Goal: Information Seeking & Learning: Learn about a topic

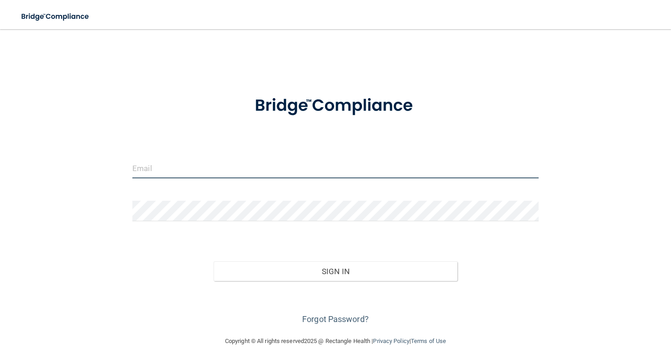
click at [203, 160] on input "email" at bounding box center [335, 168] width 406 height 21
type input "[EMAIL_ADDRESS][DOMAIN_NAME]"
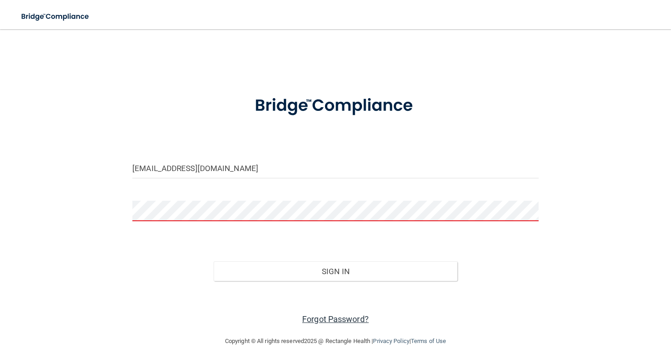
click at [319, 316] on link "Forgot Password?" at bounding box center [335, 319] width 67 height 10
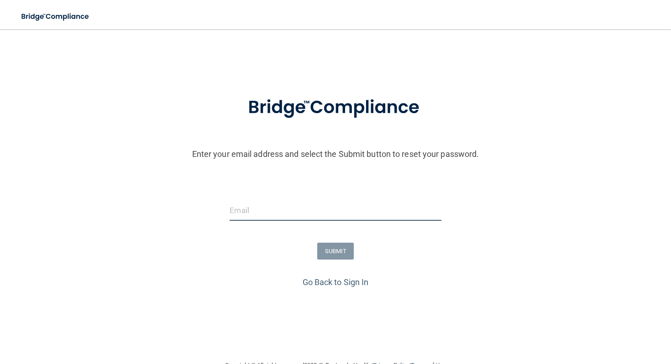
click at [288, 215] on input "email" at bounding box center [335, 210] width 211 height 21
type input "[EMAIL_ADDRESS][DOMAIN_NAME]"
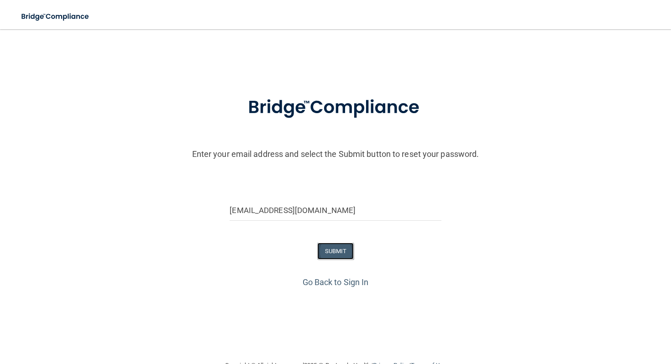
click at [329, 252] on button "SUBMIT" at bounding box center [335, 251] width 37 height 17
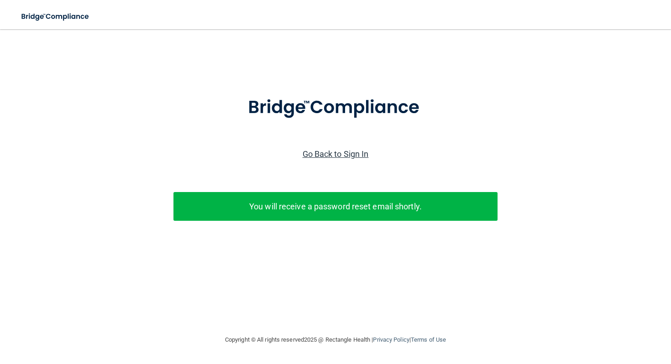
click at [329, 155] on link "Go Back to Sign In" at bounding box center [336, 154] width 66 height 10
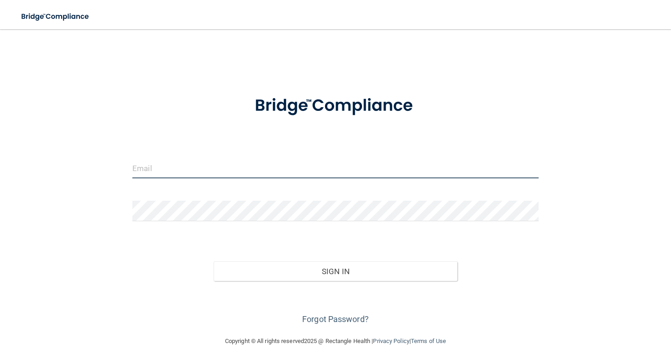
click at [303, 162] on input "email" at bounding box center [335, 168] width 406 height 21
type input "[EMAIL_ADDRESS][DOMAIN_NAME]"
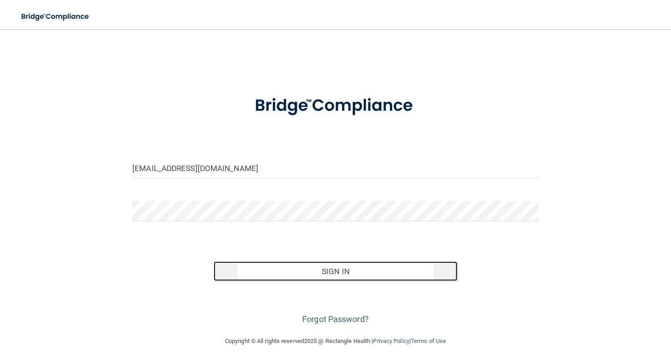
click at [258, 274] on button "Sign In" at bounding box center [336, 271] width 244 height 20
click at [307, 276] on button "Sign In" at bounding box center [336, 271] width 244 height 20
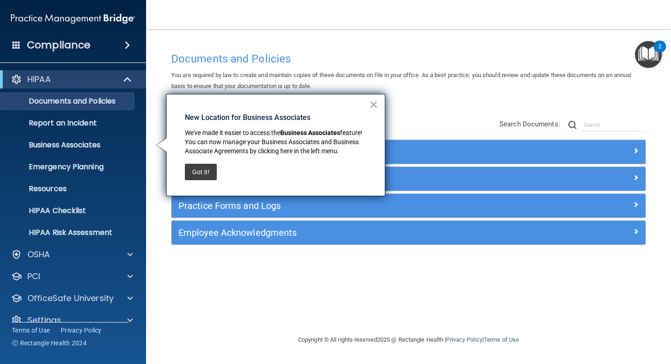
click at [286, 47] on div "Documents and Policies You are required by law to create and maintain copies of…" at bounding box center [408, 181] width 488 height 287
click at [407, 96] on div "Documents and Policies You are required by law to create and maintain copies of…" at bounding box center [408, 190] width 488 height 287
click at [204, 170] on button "Got it!" at bounding box center [201, 172] width 32 height 16
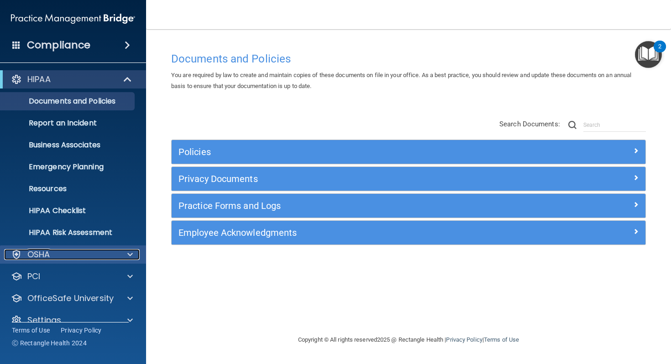
click at [131, 255] on span at bounding box center [129, 254] width 5 height 11
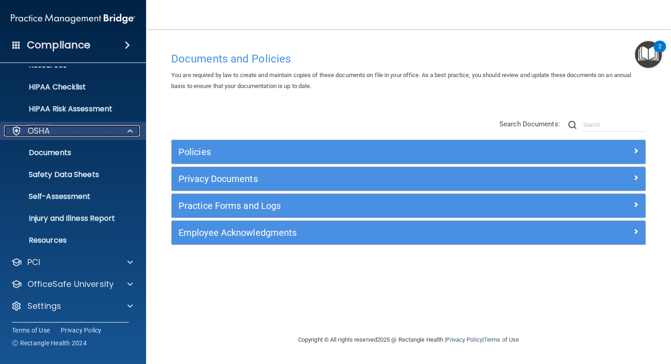
scroll to position [123, 0]
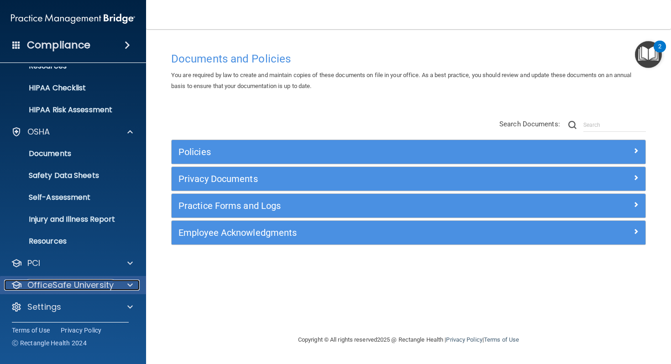
click at [131, 281] on span at bounding box center [129, 285] width 5 height 11
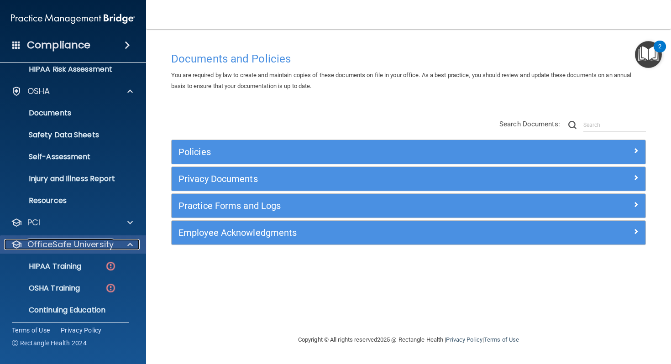
scroll to position [172, 0]
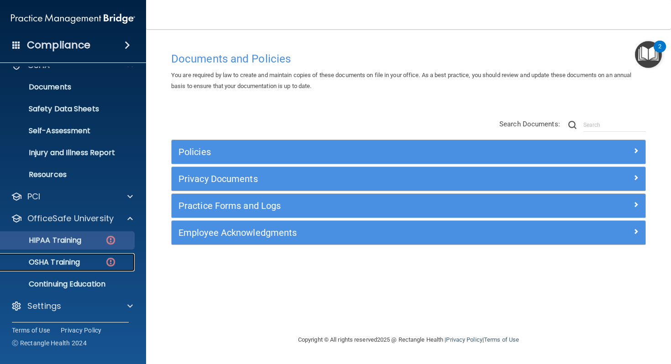
click at [60, 256] on link "OSHA Training" at bounding box center [63, 262] width 144 height 18
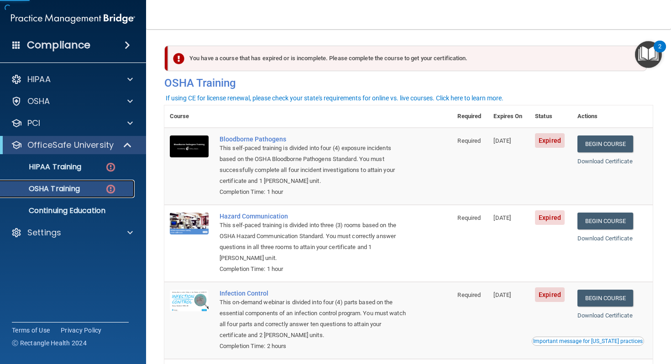
click at [69, 190] on p "OSHA Training" at bounding box center [43, 188] width 74 height 9
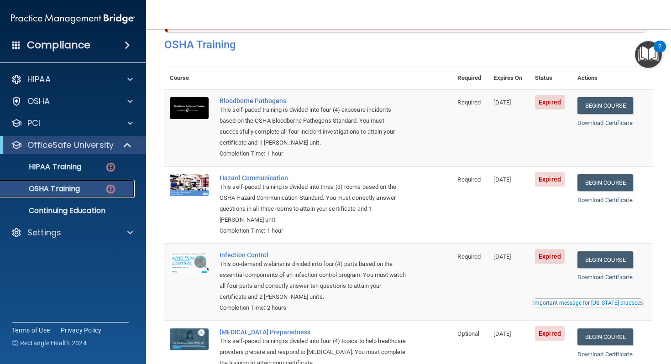
scroll to position [3, 0]
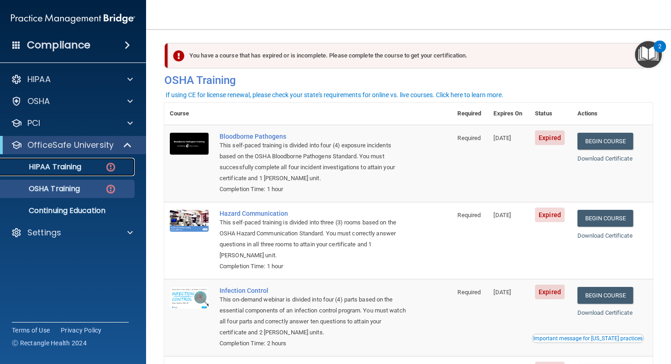
click at [39, 169] on p "HIPAA Training" at bounding box center [43, 166] width 75 height 9
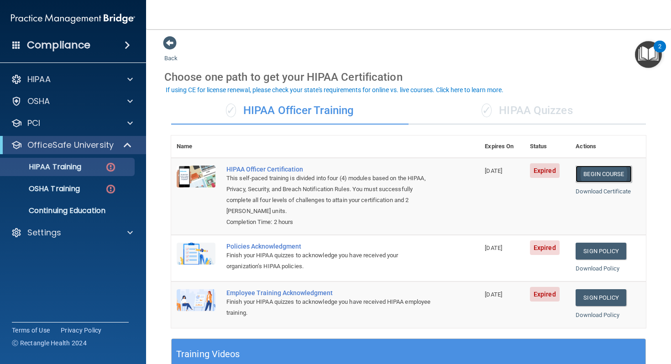
click at [587, 171] on link "Begin Course" at bounding box center [603, 174] width 56 height 17
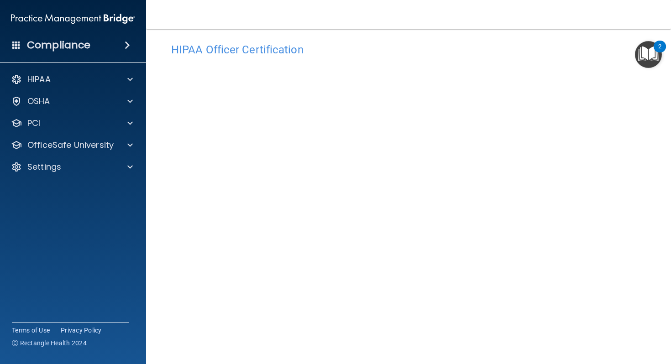
scroll to position [10, 0]
click at [101, 150] on p "OfficeSafe University" at bounding box center [70, 145] width 86 height 11
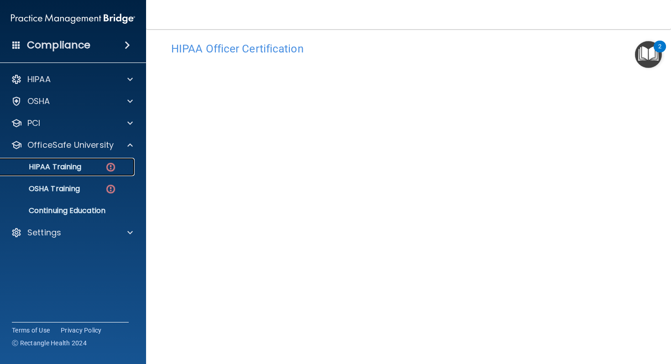
click at [101, 175] on link "HIPAA Training" at bounding box center [63, 167] width 144 height 18
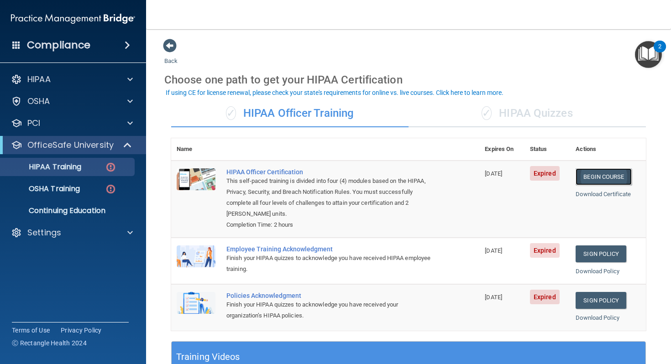
click at [609, 182] on link "Begin Course" at bounding box center [603, 176] width 56 height 17
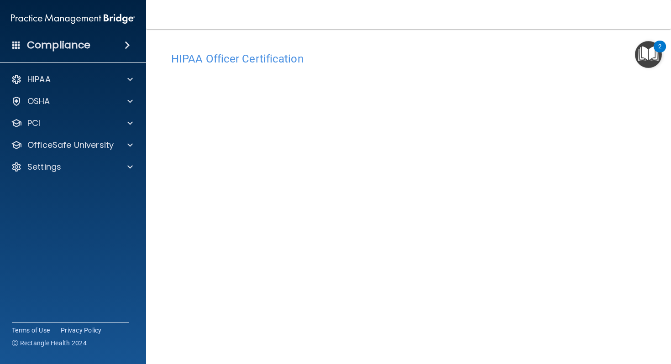
scroll to position [42, 0]
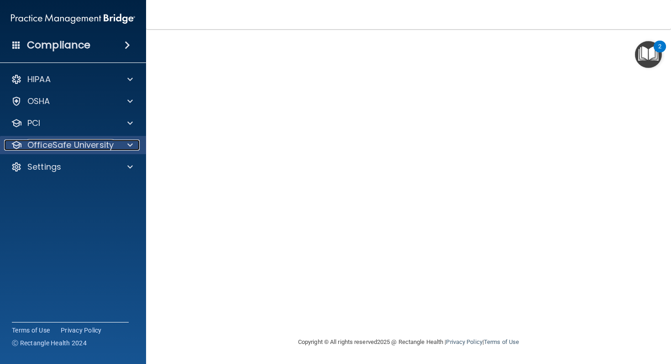
click at [100, 148] on p "OfficeSafe University" at bounding box center [70, 145] width 86 height 11
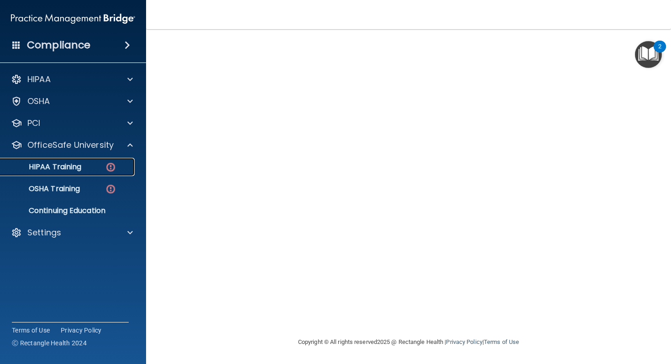
click at [80, 172] on p "HIPAA Training" at bounding box center [43, 166] width 75 height 9
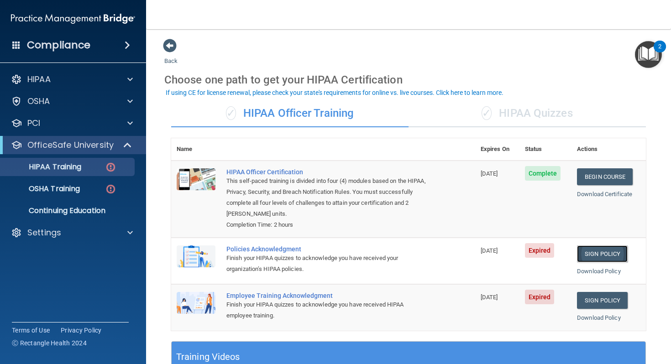
click at [593, 251] on link "Sign Policy" at bounding box center [602, 254] width 51 height 17
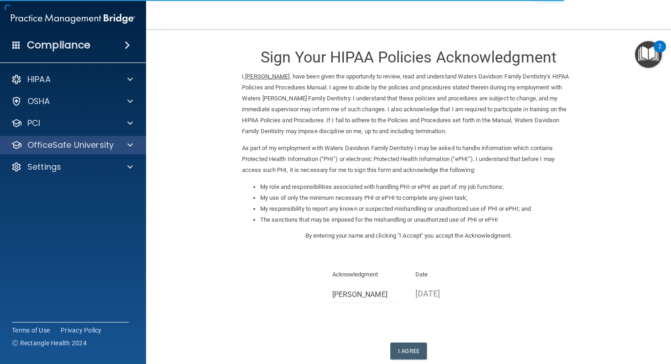
click at [66, 153] on div "OfficeSafe University" at bounding box center [73, 145] width 146 height 18
click at [118, 144] on div at bounding box center [128, 145] width 23 height 11
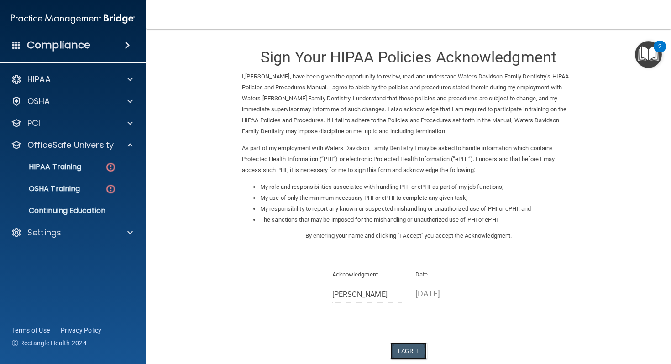
click at [408, 349] on button "I Agree" at bounding box center [408, 351] width 37 height 17
click at [100, 165] on div "HIPAA Training" at bounding box center [68, 166] width 125 height 9
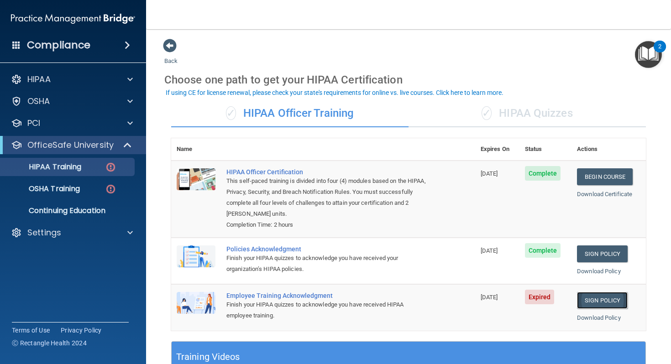
click at [604, 299] on link "Sign Policy" at bounding box center [602, 300] width 51 height 17
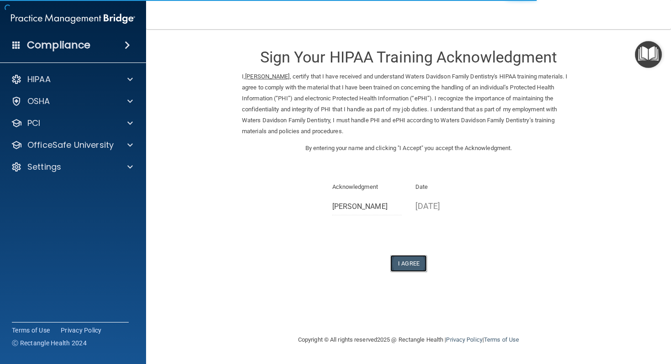
click at [413, 265] on button "I Agree" at bounding box center [408, 263] width 37 height 17
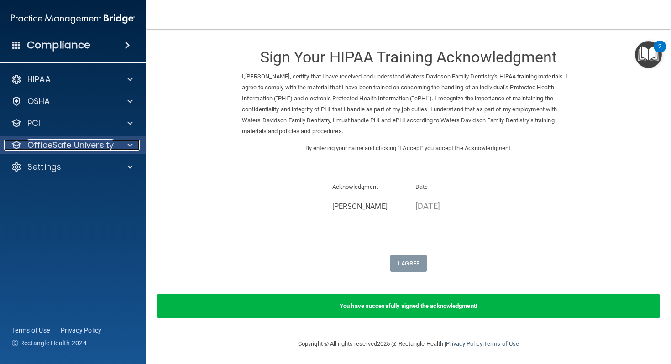
click at [83, 144] on p "OfficeSafe University" at bounding box center [70, 145] width 86 height 11
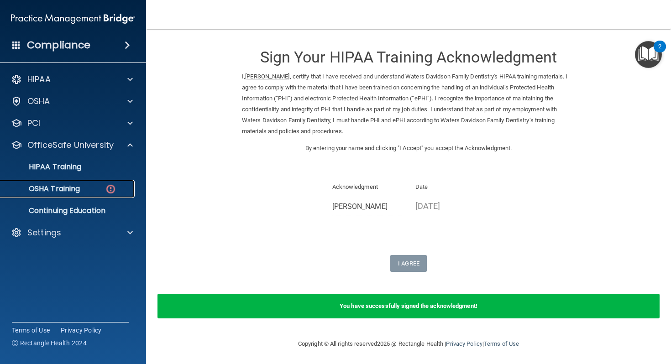
click at [75, 187] on p "OSHA Training" at bounding box center [43, 188] width 74 height 9
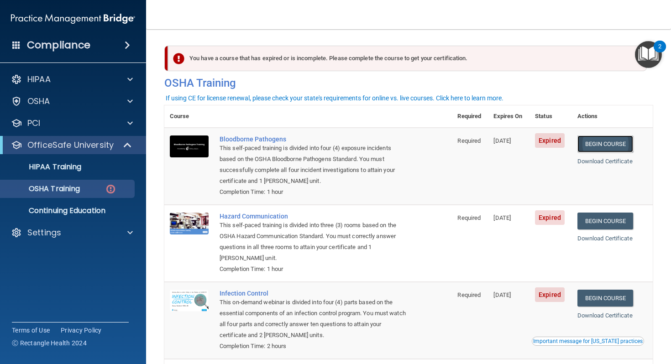
click at [593, 145] on link "Begin Course" at bounding box center [605, 144] width 56 height 17
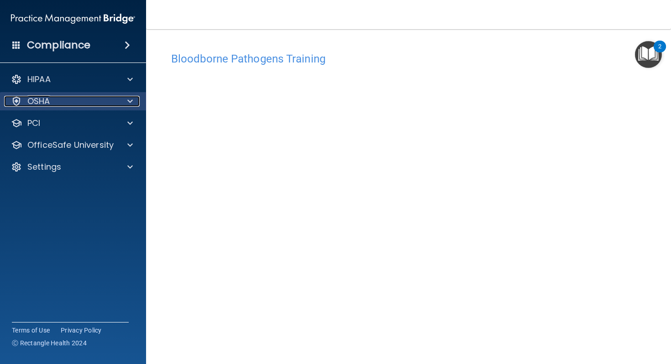
click at [127, 103] on span at bounding box center [129, 101] width 5 height 11
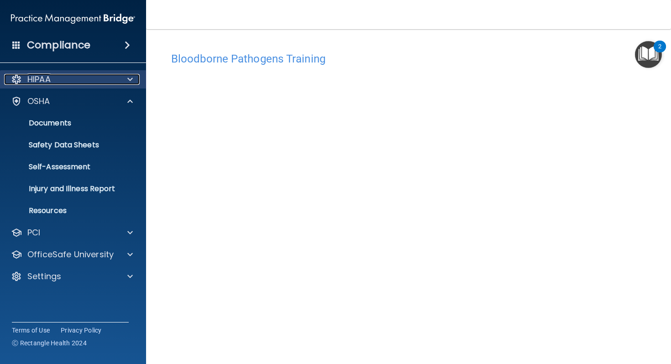
click at [119, 80] on div at bounding box center [128, 79] width 23 height 11
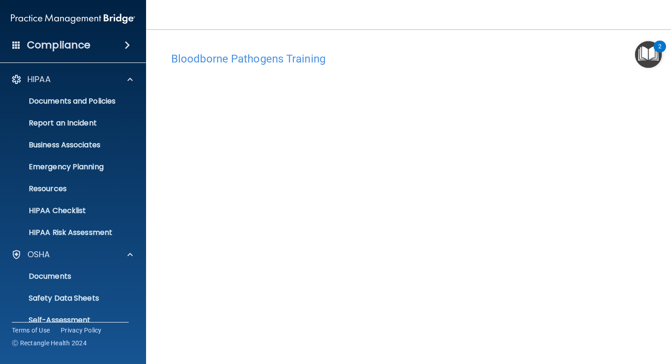
click at [126, 44] on span at bounding box center [127, 45] width 5 height 11
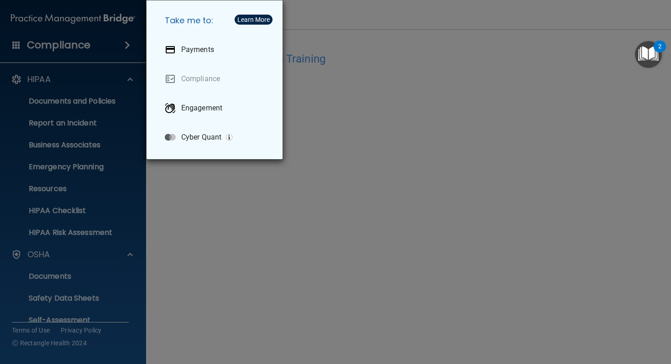
click at [643, 54] on img "Open Resource Center, 2 new notifications" at bounding box center [648, 54] width 27 height 27
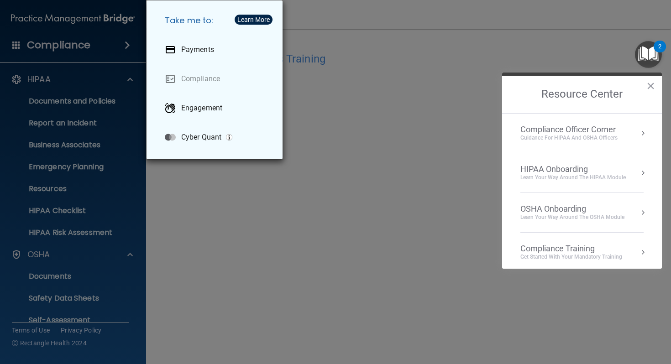
click at [413, 15] on div "Take me to: Payments Compliance Engagement Cyber Quant" at bounding box center [335, 182] width 671 height 364
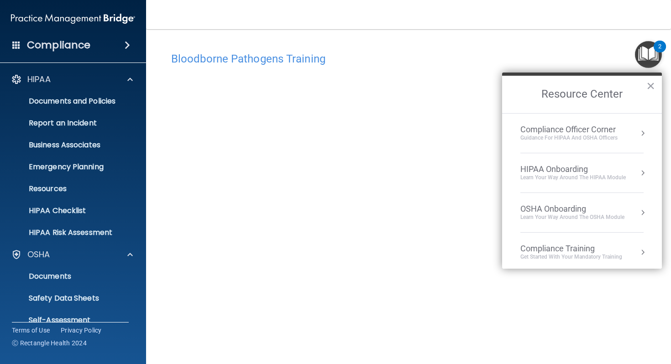
click at [329, 16] on nav "Toggle navigation Nevin Waters nevinwaters@gmail.com Manage My Enterprise Water…" at bounding box center [408, 14] width 525 height 29
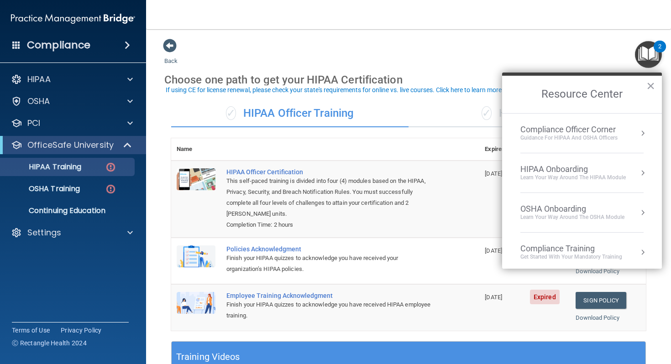
scroll to position [3, 0]
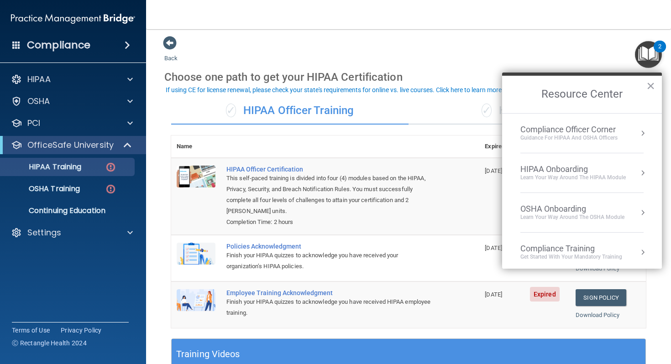
click at [434, 41] on div "Back Choose one path to get your HIPAA Certification ✓ HIPAA Officer Training ✓…" at bounding box center [408, 311] width 488 height 550
click at [652, 87] on button "×" at bounding box center [650, 85] width 9 height 15
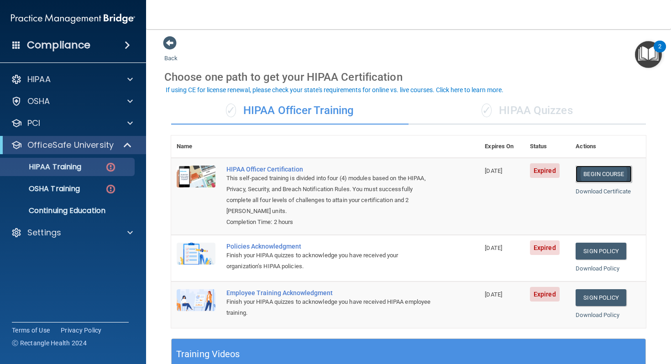
click at [598, 175] on link "Begin Course" at bounding box center [603, 174] width 56 height 17
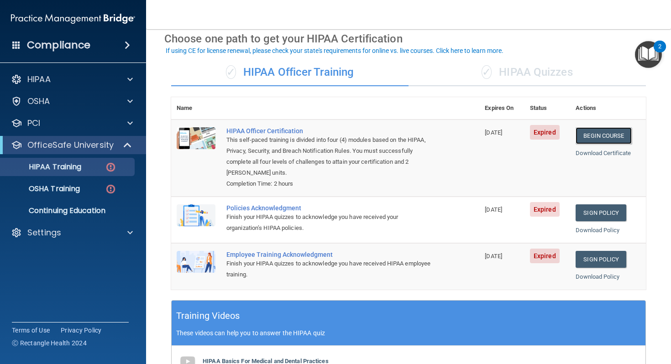
scroll to position [43, 0]
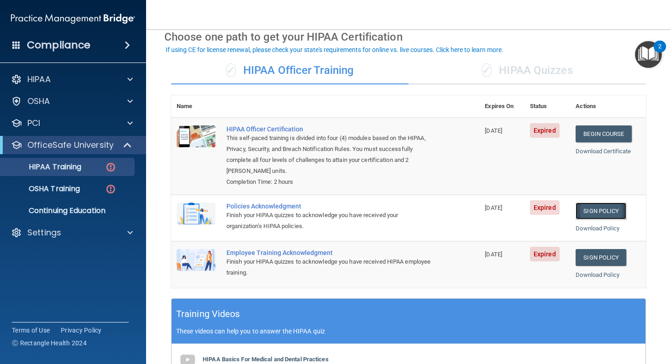
click at [603, 211] on link "Sign Policy" at bounding box center [600, 211] width 51 height 17
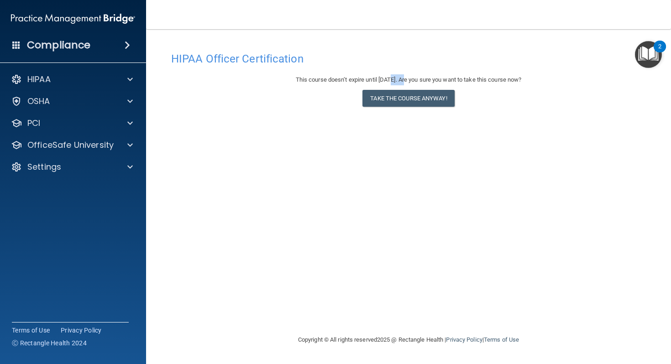
drag, startPoint x: 382, startPoint y: 85, endPoint x: 402, endPoint y: 85, distance: 20.1
click at [402, 85] on div "This course doesn’t expire until [DATE]. Are you sure you want to take this cou…" at bounding box center [408, 79] width 475 height 11
click at [397, 84] on div "This course doesn’t expire until [DATE]. Are you sure you want to take this cou…" at bounding box center [408, 79] width 475 height 11
click at [54, 79] on div "HIPAA" at bounding box center [60, 79] width 113 height 11
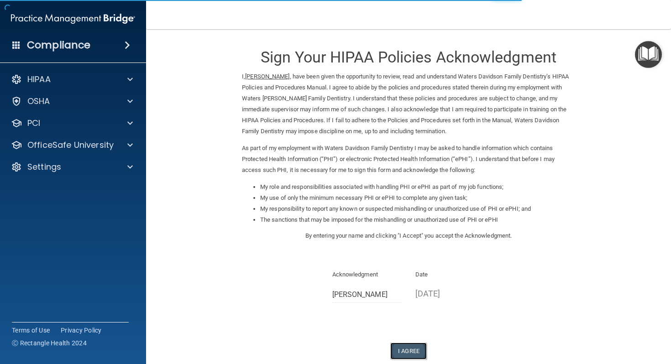
click at [405, 357] on button "I Agree" at bounding box center [408, 351] width 37 height 17
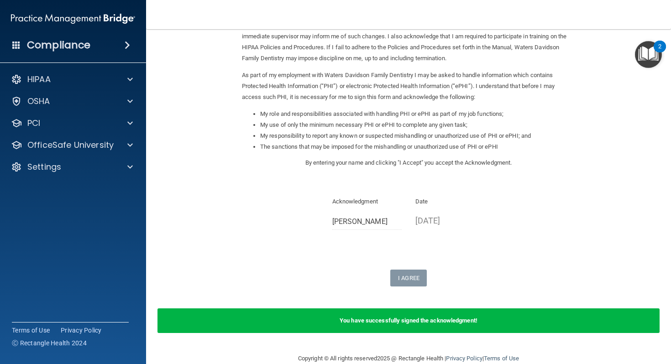
scroll to position [89, 0]
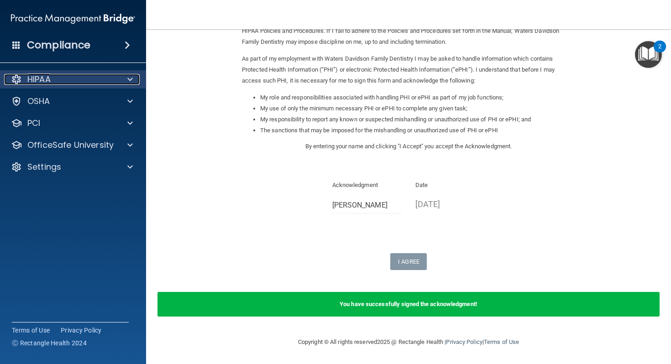
click at [134, 83] on div at bounding box center [128, 79] width 23 height 11
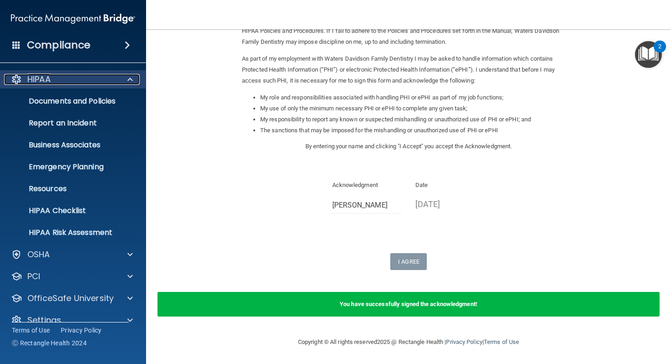
click at [134, 83] on div at bounding box center [128, 79] width 23 height 11
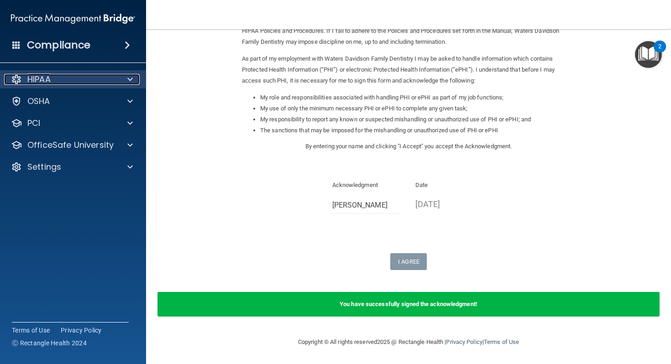
click at [134, 83] on div at bounding box center [128, 79] width 23 height 11
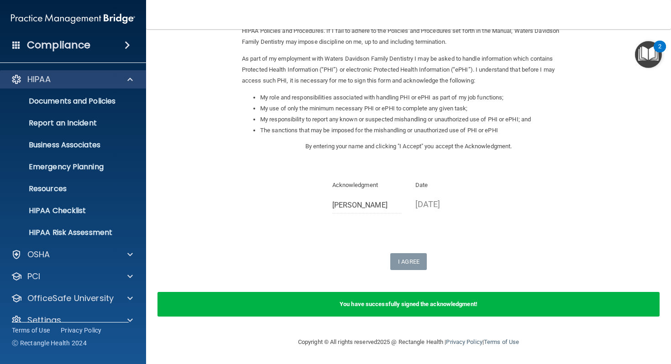
click at [50, 86] on div "HIPAA" at bounding box center [73, 79] width 146 height 18
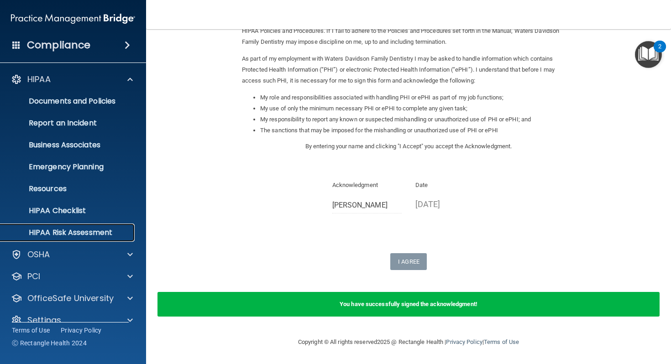
click at [59, 231] on p "HIPAA Risk Assessment" at bounding box center [68, 232] width 125 height 9
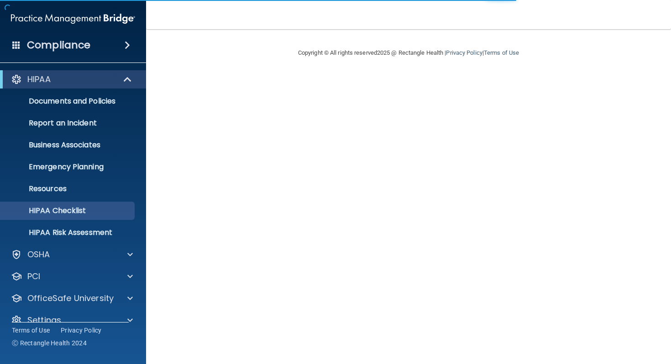
click at [199, 231] on main "Copyright © All rights reserved 2025 @ Rectangle Health | Privacy Policy | Term…" at bounding box center [408, 196] width 525 height 335
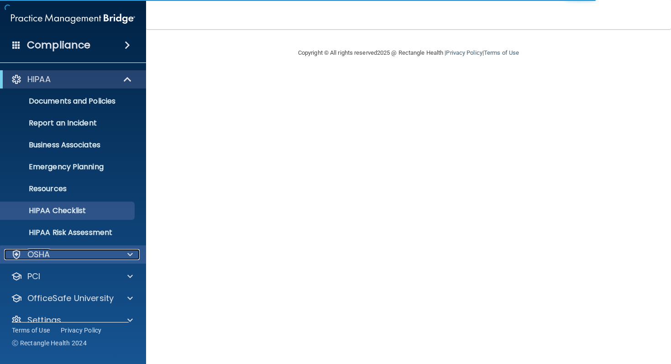
click at [101, 259] on div "OSHA" at bounding box center [60, 254] width 113 height 11
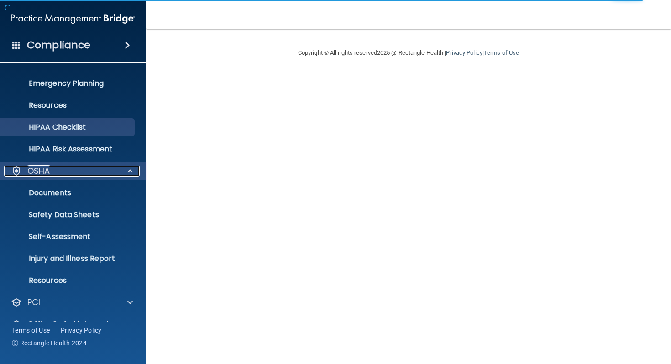
scroll to position [124, 0]
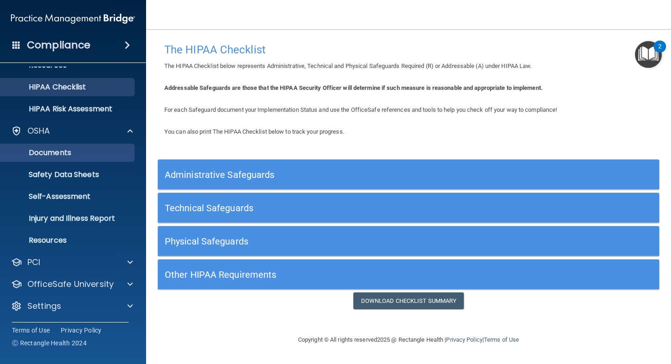
click at [66, 156] on p "Documents" at bounding box center [68, 152] width 125 height 9
